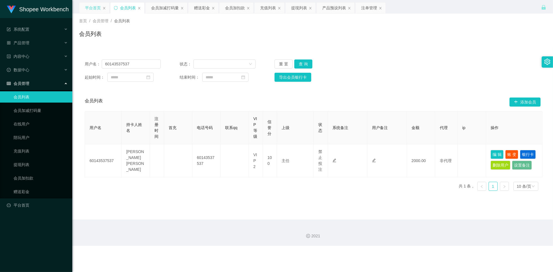
click at [95, 9] on div "平台首页" at bounding box center [93, 8] width 16 height 11
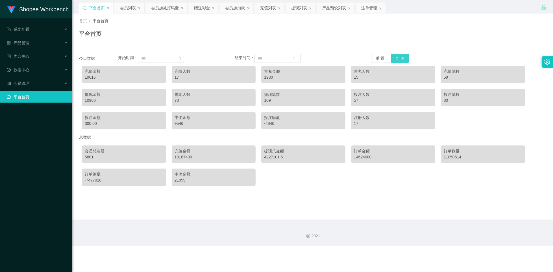
click at [396, 57] on button "查 询" at bounding box center [400, 58] width 18 height 9
click at [403, 57] on button "查 询" at bounding box center [400, 58] width 18 height 9
click at [403, 59] on button "查 询" at bounding box center [400, 58] width 18 height 9
click at [402, 59] on button "查 询" at bounding box center [400, 58] width 18 height 9
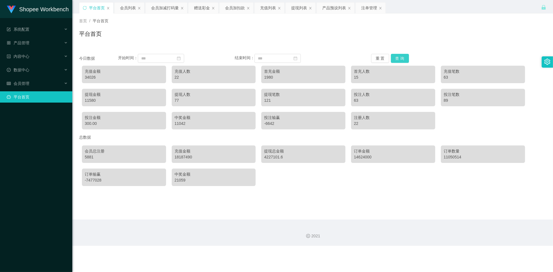
click at [400, 59] on button "查 询" at bounding box center [400, 58] width 18 height 9
click at [398, 58] on button "查 询" at bounding box center [400, 58] width 18 height 9
click at [396, 59] on button "查 询" at bounding box center [400, 58] width 18 height 9
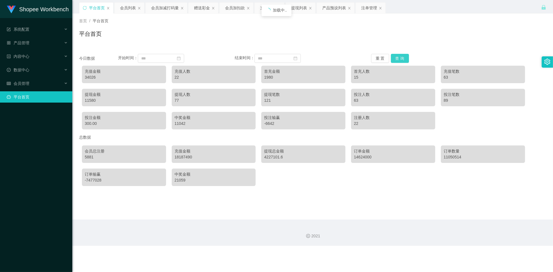
click at [396, 59] on button "查 询" at bounding box center [400, 58] width 18 height 9
click at [396, 60] on button "查 询" at bounding box center [400, 58] width 18 height 9
